Goal: Task Accomplishment & Management: Use online tool/utility

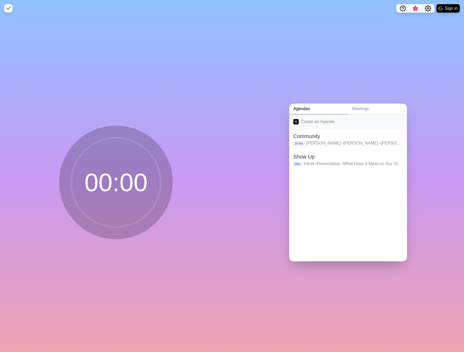
click at [318, 122] on link "Create an Agenda" at bounding box center [348, 121] width 118 height 15
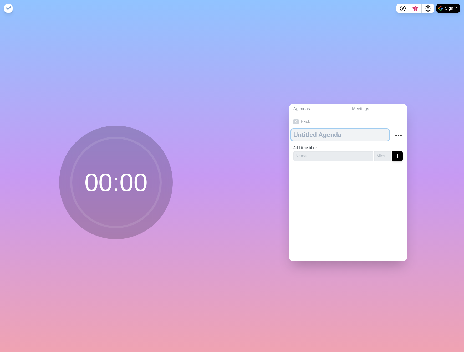
click at [320, 134] on textarea at bounding box center [340, 135] width 98 height 12
type textarea "Lite Conversion Tactical"
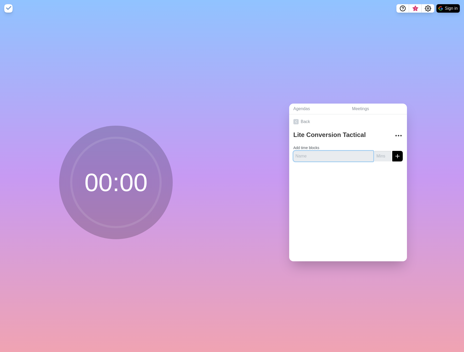
drag, startPoint x: 301, startPoint y: 158, endPoint x: 303, endPoint y: 154, distance: 4.9
click at [301, 158] on input "text" at bounding box center [334, 156] width 80 height 11
click at [326, 156] on input "text" at bounding box center [334, 156] width 80 height 11
type input "Analytics & Heatmaps Review"
click at [379, 157] on input "number" at bounding box center [383, 156] width 17 height 11
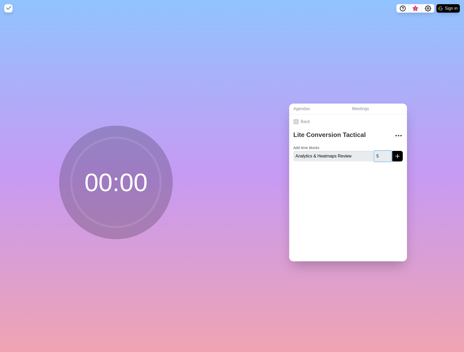
type input "5"
click at [395, 153] on icon "submit" at bounding box center [398, 156] width 6 height 6
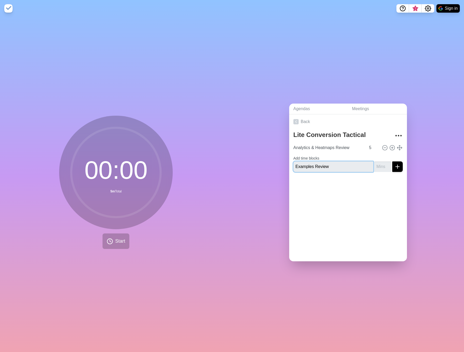
type input "Examples Review"
click at [380, 164] on input "number" at bounding box center [383, 167] width 17 height 11
type input "20"
click at [395, 164] on icon "submit" at bounding box center [398, 167] width 6 height 6
click at [390, 147] on circle at bounding box center [392, 147] width 5 height 5
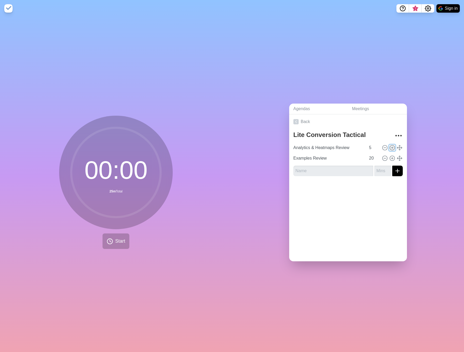
type input "Analytics & Heatmaps Review"
type input "5"
click at [382, 157] on icon at bounding box center [385, 158] width 6 height 6
type input "Examples Review"
type input "20"
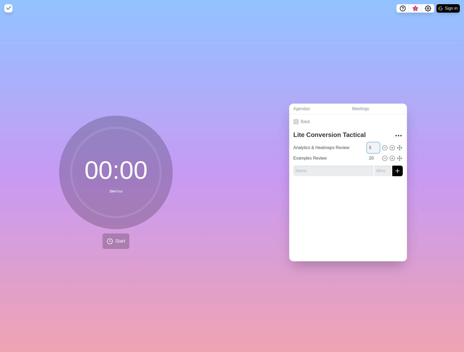
click at [368, 145] on input "5" at bounding box center [373, 148] width 13 height 11
type input "10"
click at [367, 158] on input "20" at bounding box center [373, 158] width 13 height 11
type input "30"
click at [356, 166] on input "text" at bounding box center [334, 171] width 80 height 11
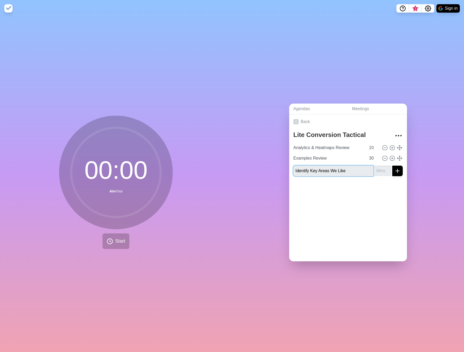
type input "Identify Key Areas We Like"
click at [376, 173] on input "number" at bounding box center [383, 171] width 17 height 11
type input "10"
click at [398, 170] on div "Lite Conversion Tactical Analytics & Heatmaps Review 10 Examples Review 30 Iden…" at bounding box center [348, 154] width 118 height 51
click at [395, 169] on icon "submit" at bounding box center [398, 171] width 6 height 6
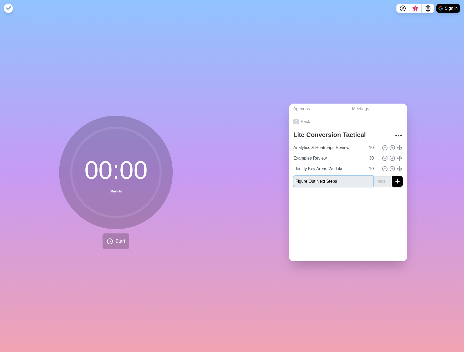
type input "Figure Out Next Steps"
click at [375, 178] on input "number" at bounding box center [383, 181] width 17 height 11
type input "10"
click at [395, 178] on icon "submit" at bounding box center [398, 181] width 6 height 6
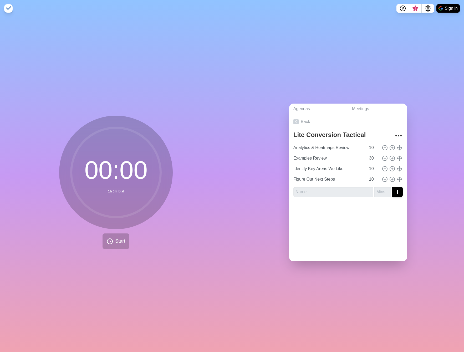
click at [233, 154] on div "Agendas Meetings Back Lite Conversion Tactical Analytics & Heatmaps Review 10 E…" at bounding box center [348, 184] width 232 height 335
click at [118, 238] on span "Start" at bounding box center [120, 241] width 10 height 7
